Goal: Navigation & Orientation: Find specific page/section

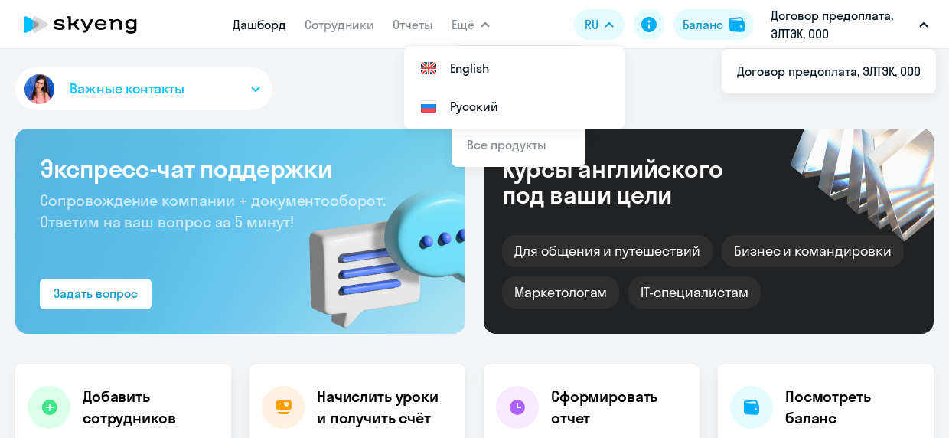
select select "30"
click at [227, 85] on button "Важные контакты" at bounding box center [143, 88] width 257 height 43
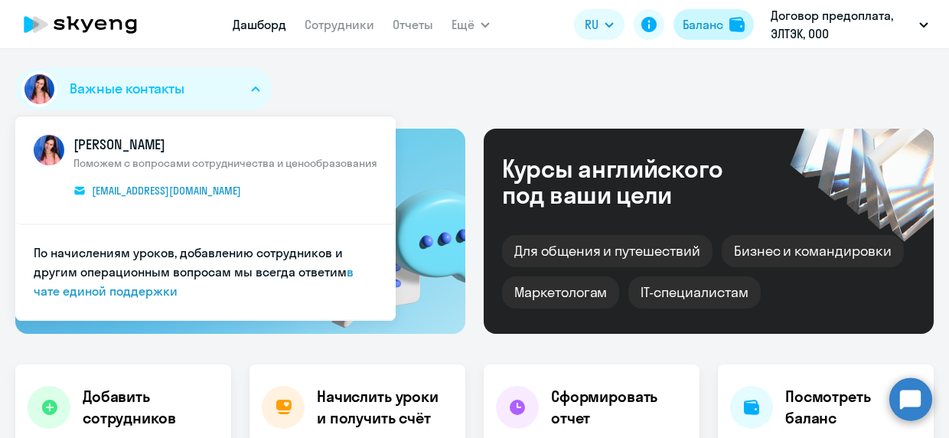
click at [718, 29] on div "Баланс" at bounding box center [703, 24] width 41 height 18
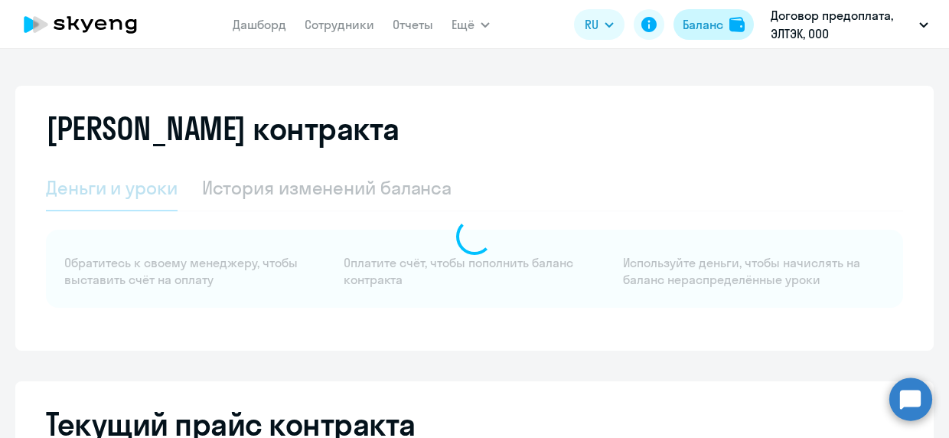
select select "english_adult_not_native_speaker"
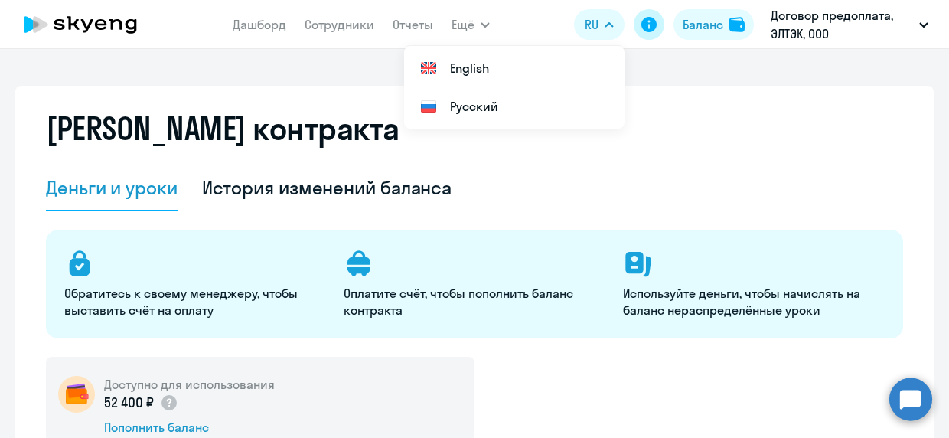
click at [648, 21] on icon at bounding box center [649, 24] width 18 height 18
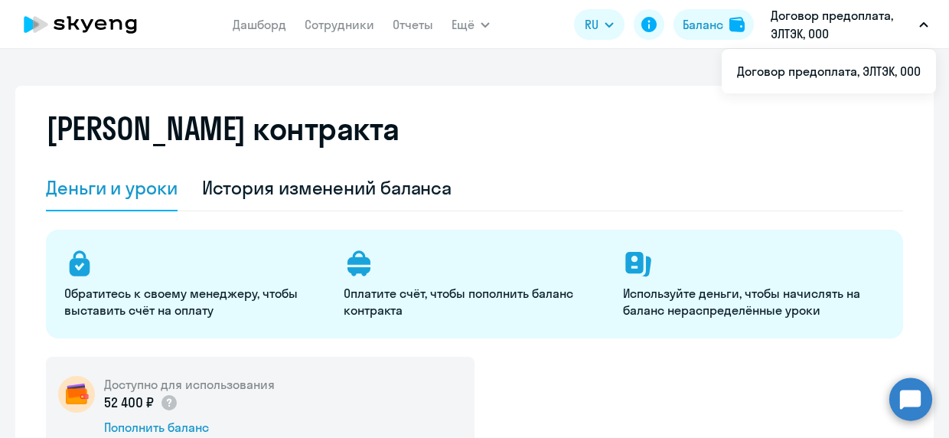
click at [876, 13] on p "Договор предоплата, ЭЛТЭК, ООО" at bounding box center [842, 24] width 142 height 37
click at [905, 24] on p "Договор предоплата, ЭЛТЭК, ООО" at bounding box center [842, 24] width 142 height 37
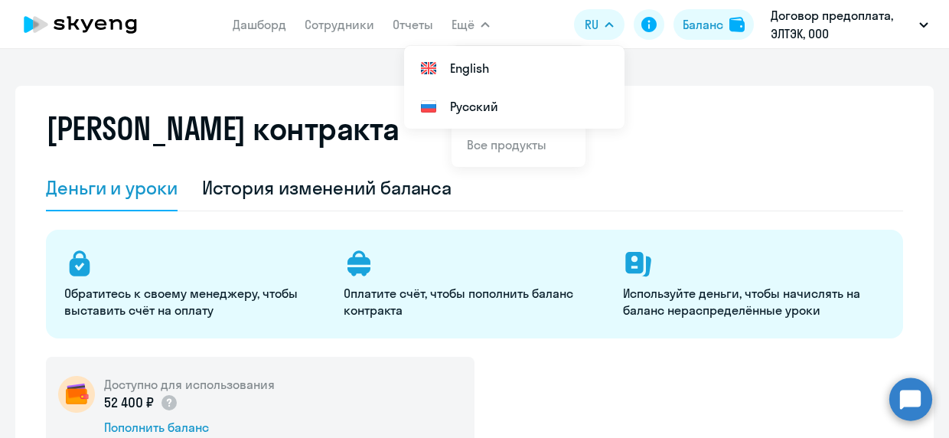
click at [72, 28] on icon at bounding box center [80, 24] width 135 height 38
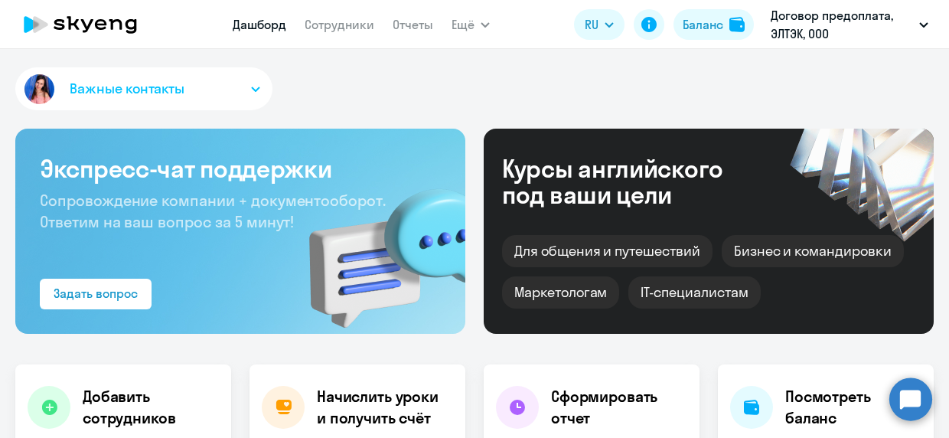
click at [163, 67] on button "Важные контакты" at bounding box center [143, 88] width 257 height 43
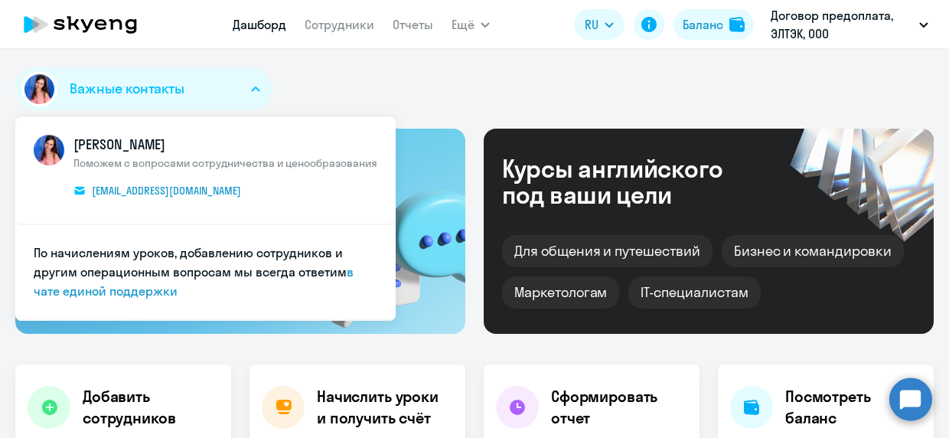
select select "30"
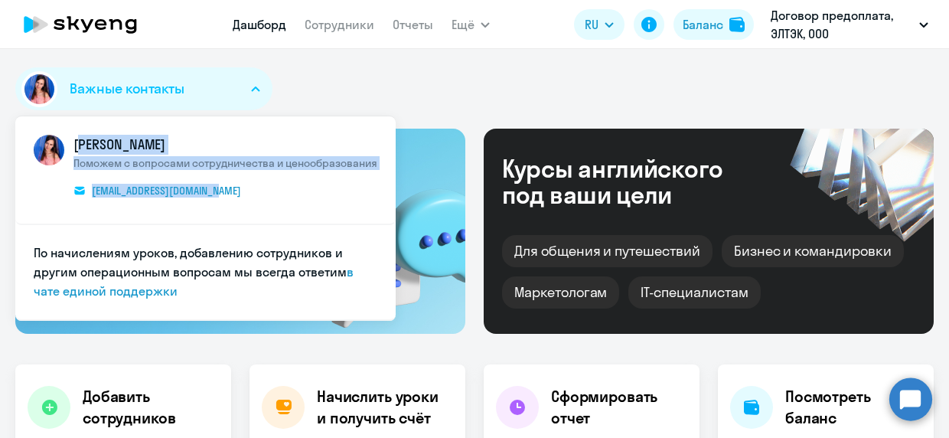
drag, startPoint x: 70, startPoint y: 139, endPoint x: 252, endPoint y: 197, distance: 190.5
click at [252, 197] on span "[PERSON_NAME] Поможем с вопросами сотрудничества и ценообразования [EMAIL_ADDRE…" at bounding box center [225, 170] width 304 height 70
copy span "[PERSON_NAME] Поможем с вопросами сотрудничества и ценообразования [EMAIL_ADDRE…"
click at [720, 18] on div "Баланс" at bounding box center [703, 24] width 41 height 18
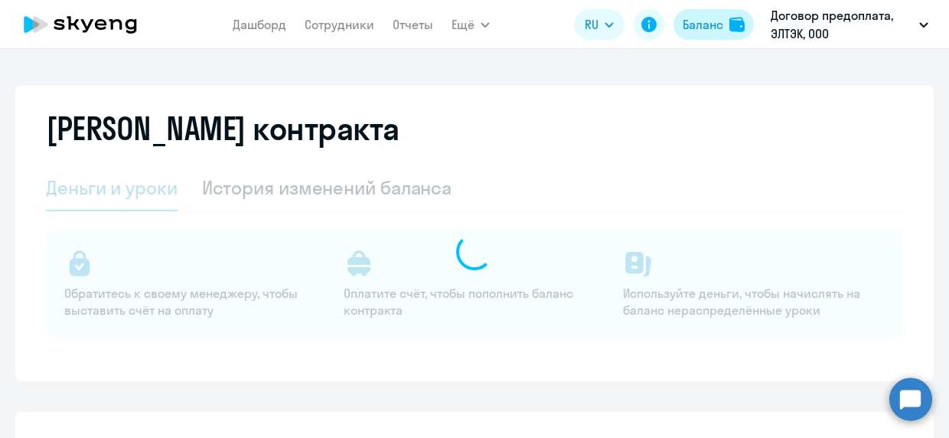
select select "english_adult_not_native_speaker"
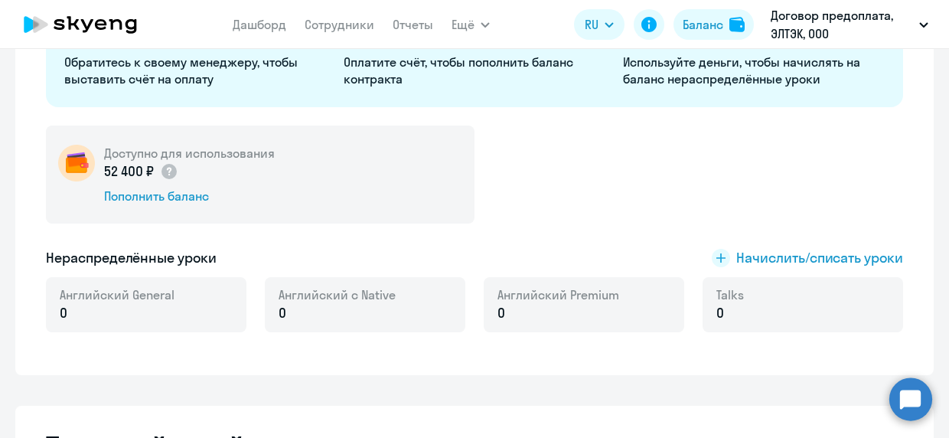
scroll to position [306, 0]
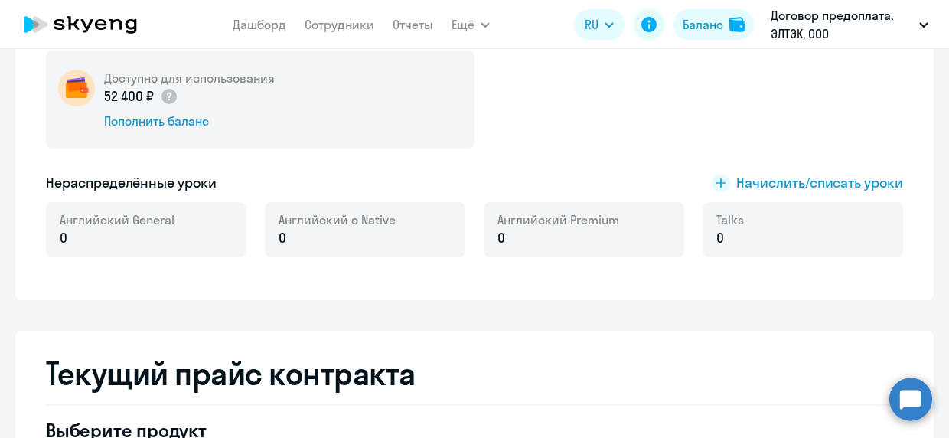
drag, startPoint x: 98, startPoint y: 75, endPoint x: 348, endPoint y: 132, distance: 256.8
click at [348, 132] on div "Доступно для использования 52 400 ₽ Пополнить баланс" at bounding box center [260, 100] width 429 height 98
click at [444, 117] on div "Доступно для использования 52 400 ₽ Пополнить баланс" at bounding box center [260, 100] width 429 height 98
copy div "Доступно для использования 52 400 ₽ Пополнить баланс"
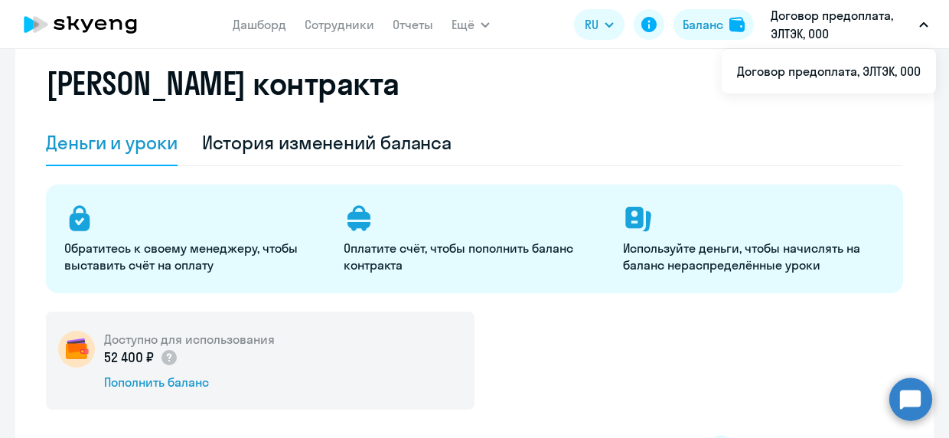
scroll to position [0, 0]
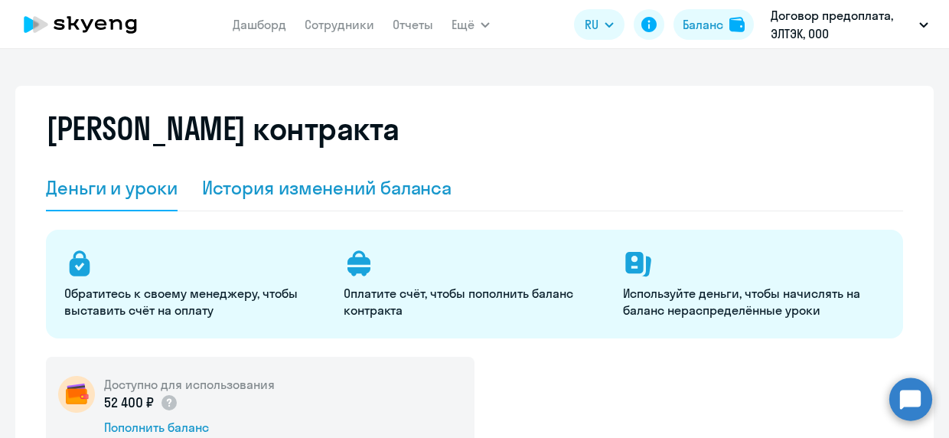
click at [331, 178] on div "История изменений баланса" at bounding box center [327, 187] width 250 height 24
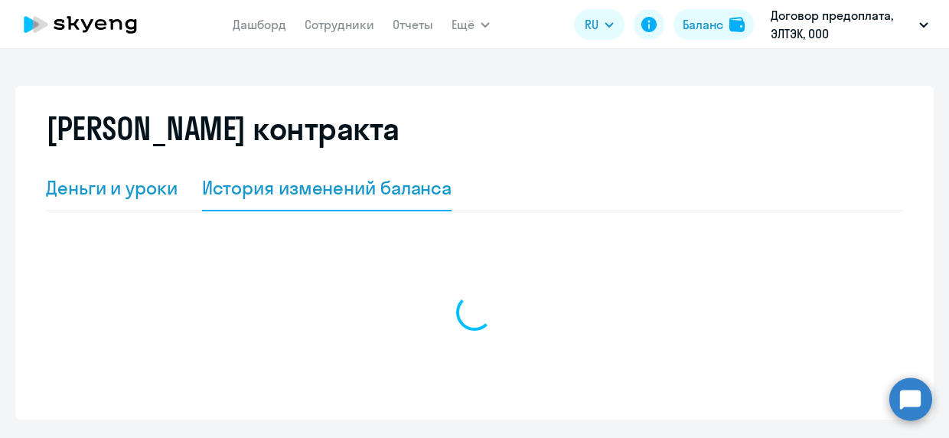
click at [92, 188] on div "Деньги и уроки" at bounding box center [112, 187] width 132 height 24
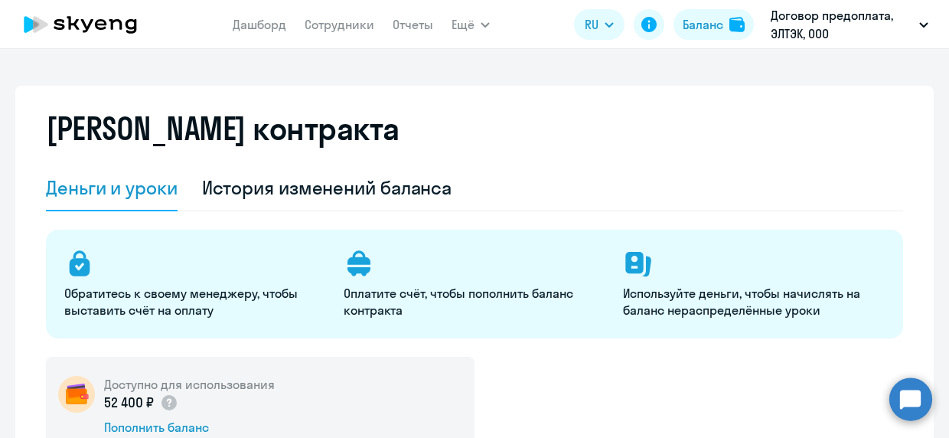
drag, startPoint x: 278, startPoint y: 23, endPoint x: 287, endPoint y: 23, distance: 9.2
click at [277, 23] on link "Дашборд" at bounding box center [260, 24] width 54 height 15
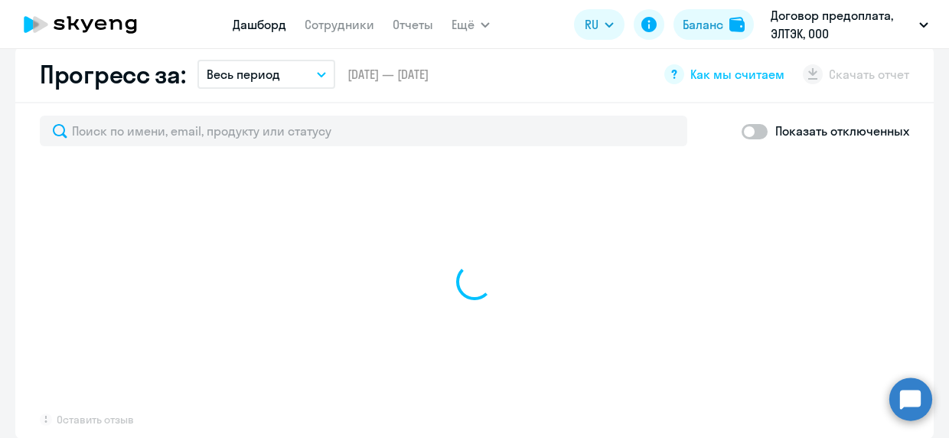
select select "30"
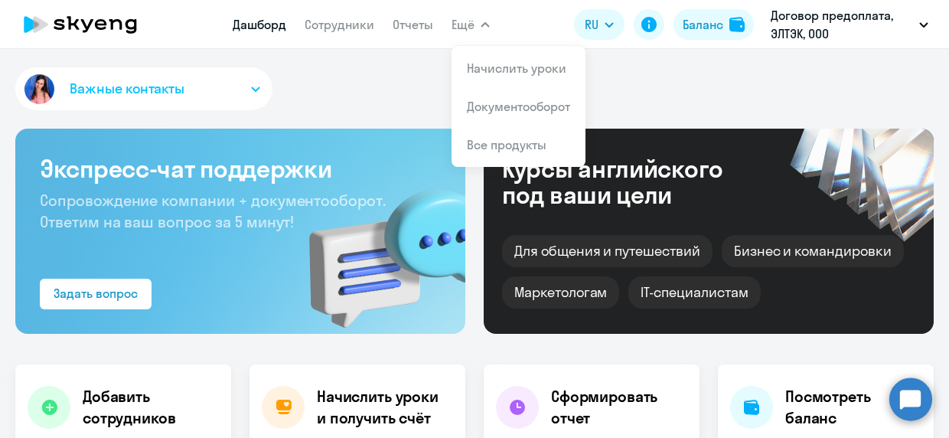
click at [186, 89] on button "Важные контакты" at bounding box center [143, 88] width 257 height 43
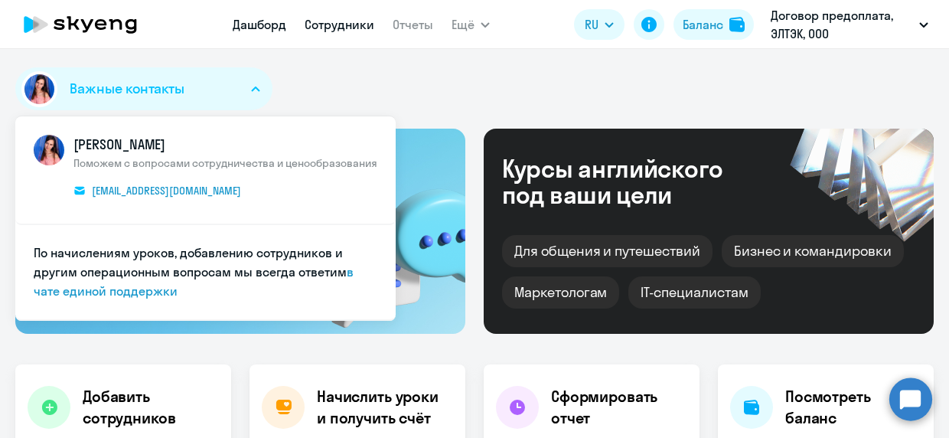
click at [320, 21] on link "Сотрудники" at bounding box center [340, 24] width 70 height 15
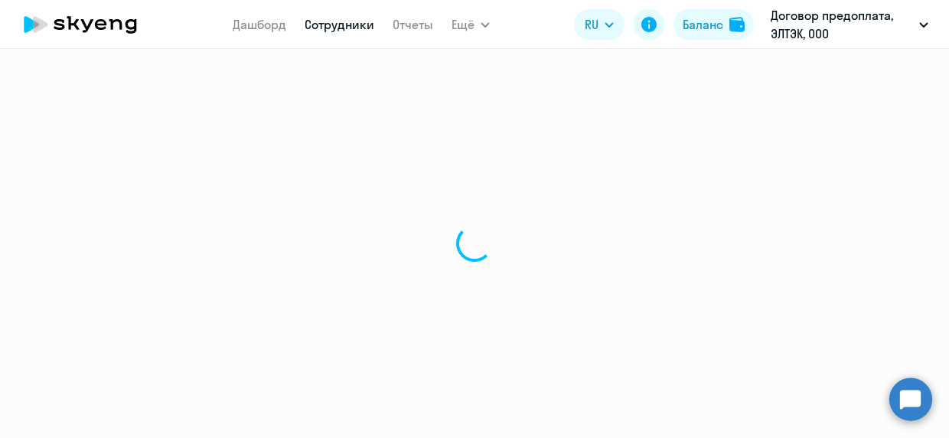
select select "30"
